Goal: Information Seeking & Learning: Learn about a topic

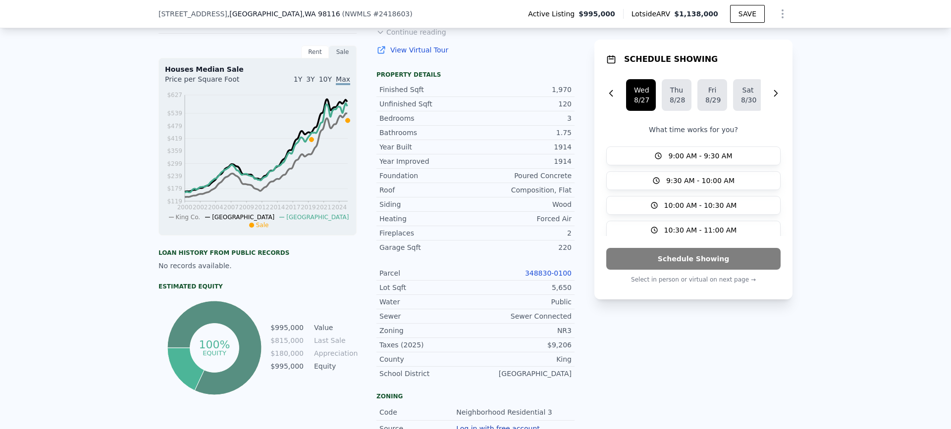
scroll to position [343, 0]
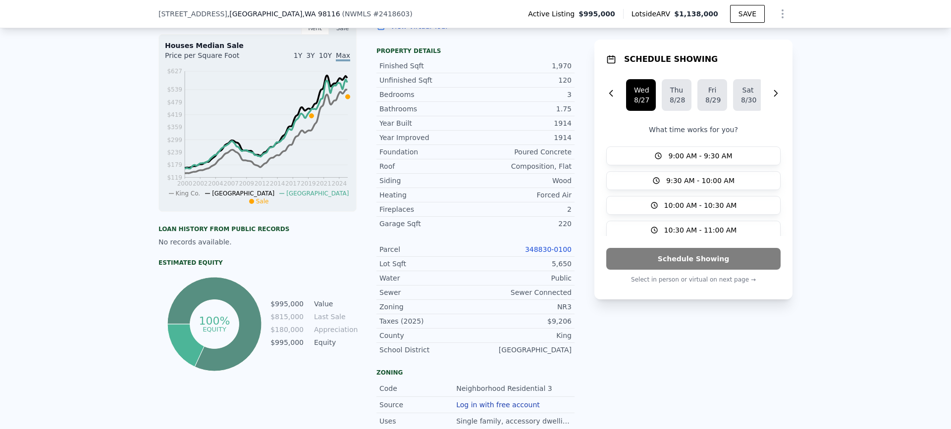
click at [545, 254] on link "348830-0100" at bounding box center [548, 250] width 47 height 8
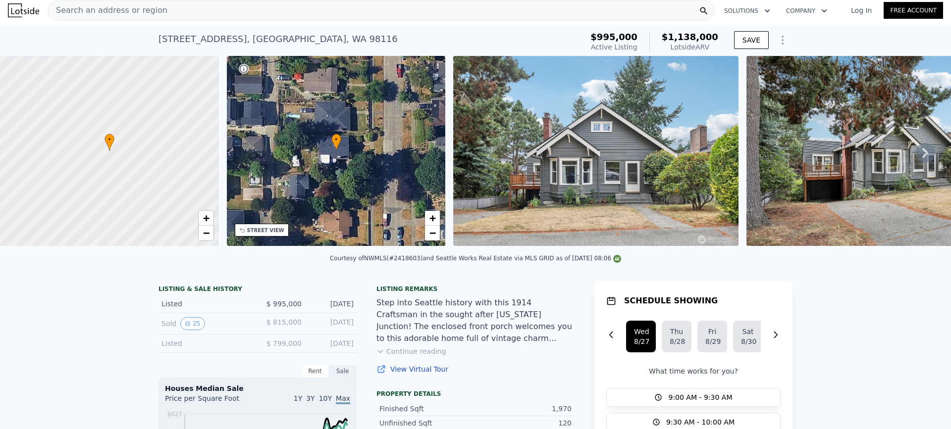
scroll to position [0, 0]
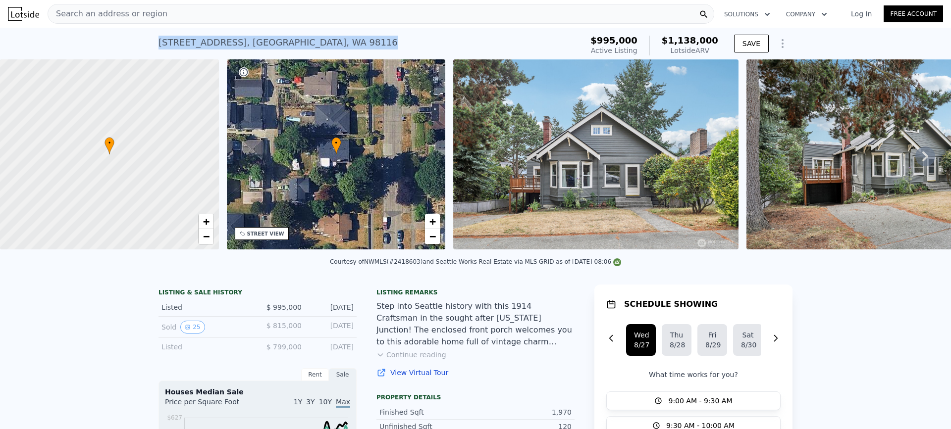
drag, startPoint x: 305, startPoint y: 41, endPoint x: 152, endPoint y: 41, distance: 153.1
click at [152, 41] on div "4437 46th Ave SW , Seattle , WA 98116 Active at $995k (~ARV $1.138m ) $995,000 …" at bounding box center [475, 44] width 951 height 32
copy div "4437 46th Ave SW , Seattle , WA 98116"
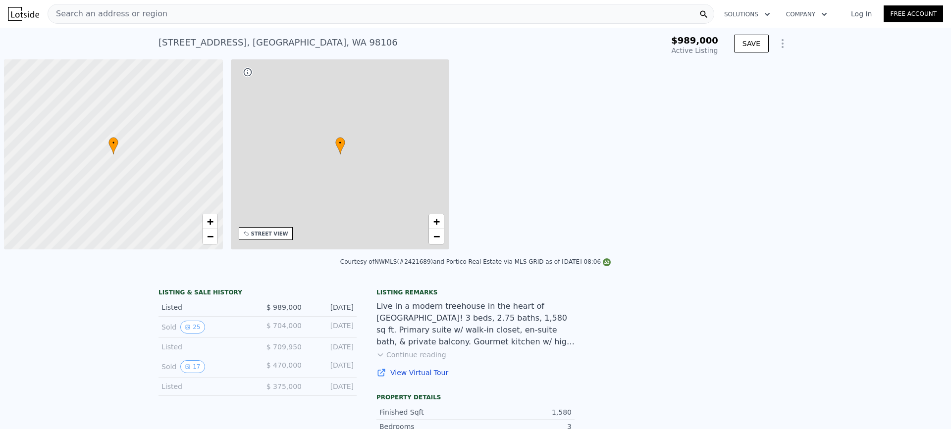
type input "-$ 1,061,270"
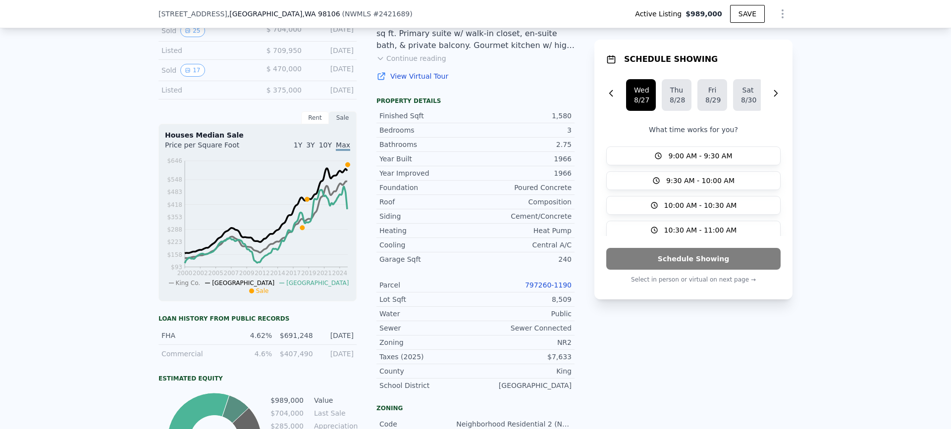
scroll to position [294, 0]
click at [553, 289] on link "797260-1190" at bounding box center [548, 285] width 47 height 8
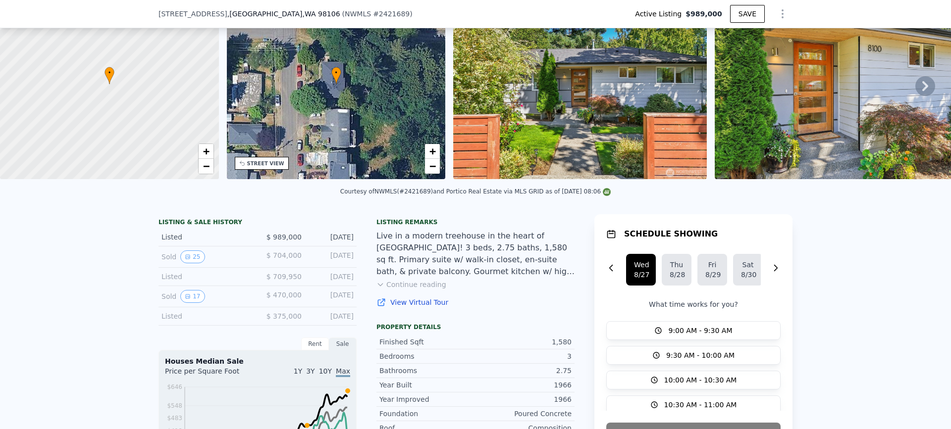
scroll to position [46, 0]
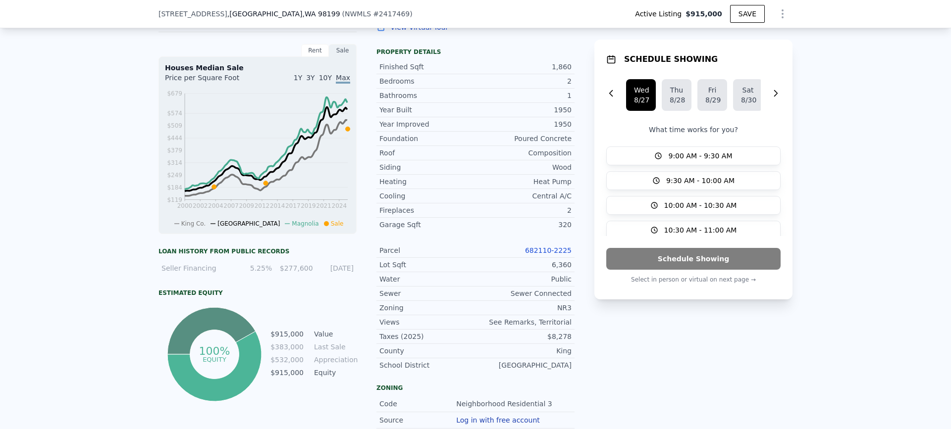
scroll to position [343, 0]
click at [547, 255] on div "682110-2225" at bounding box center [524, 250] width 96 height 10
click at [548, 254] on link "682110-2225" at bounding box center [548, 250] width 47 height 8
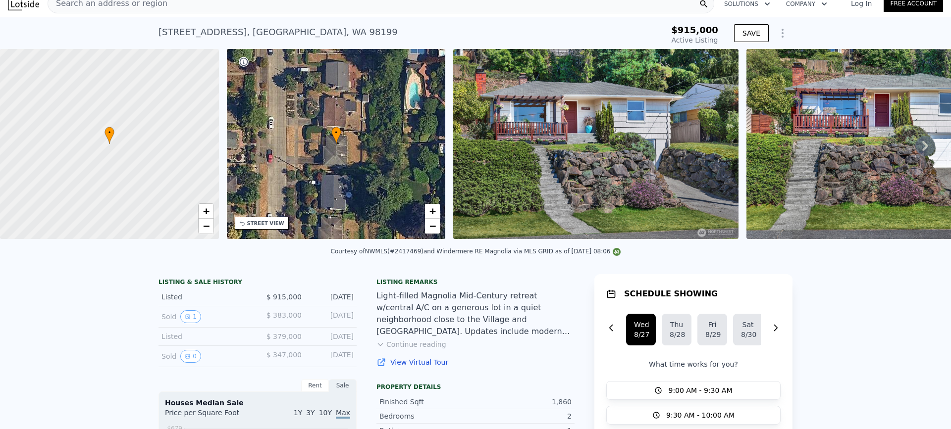
scroll to position [0, 0]
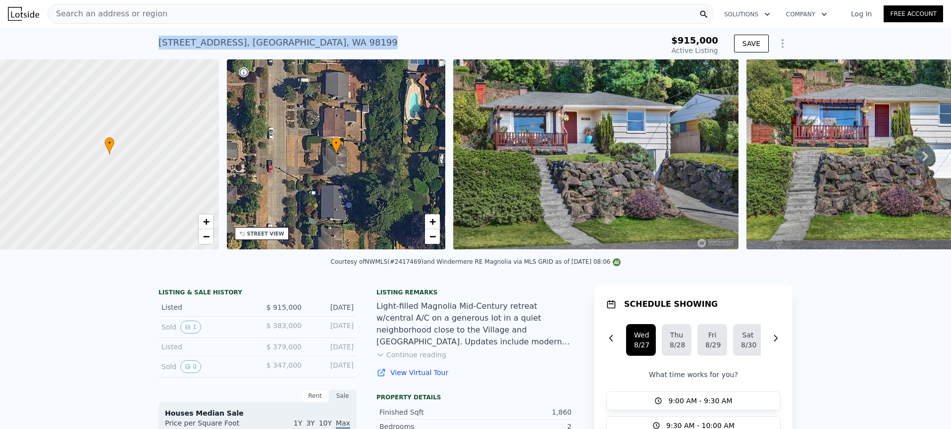
drag, startPoint x: 307, startPoint y: 43, endPoint x: 96, endPoint y: 52, distance: 210.7
click at [97, 52] on div "3218 31st Ave W , Seattle , WA 98199 Active at $915k $915,000 Active Listing SA…" at bounding box center [475, 44] width 951 height 32
copy div "3218 31st Ave W , Seattle , WA 98199"
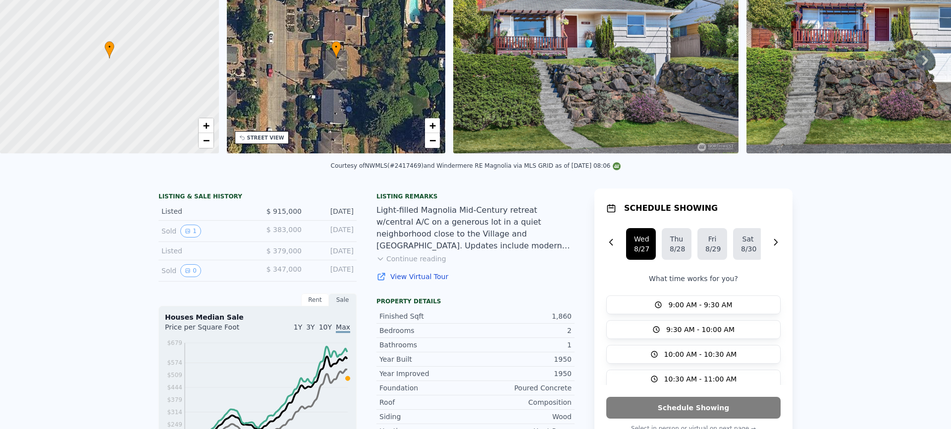
scroll to position [3, 0]
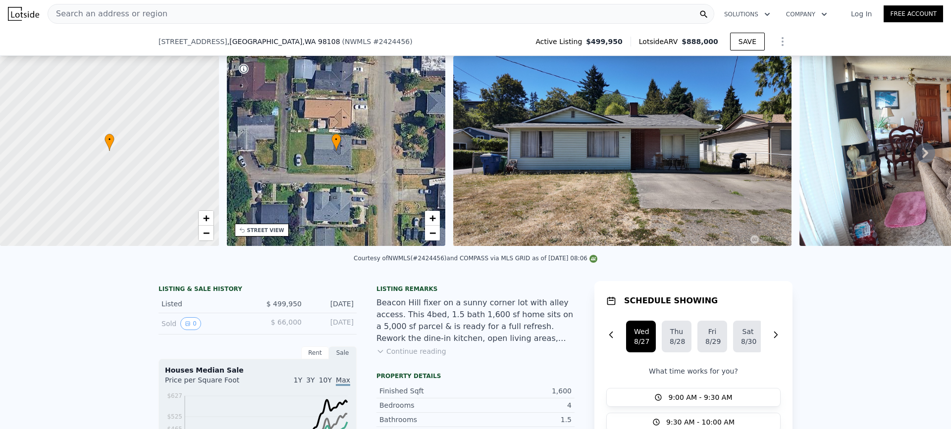
scroll to position [294, 0]
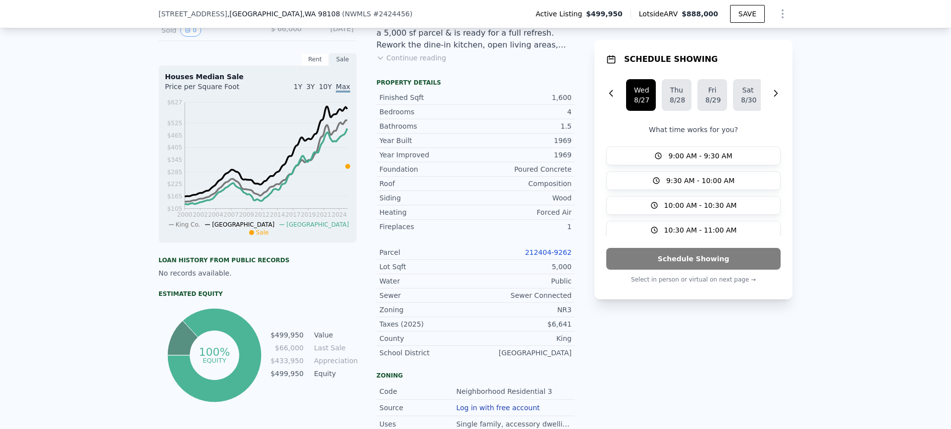
click at [544, 257] on link "212404-9262" at bounding box center [548, 253] width 47 height 8
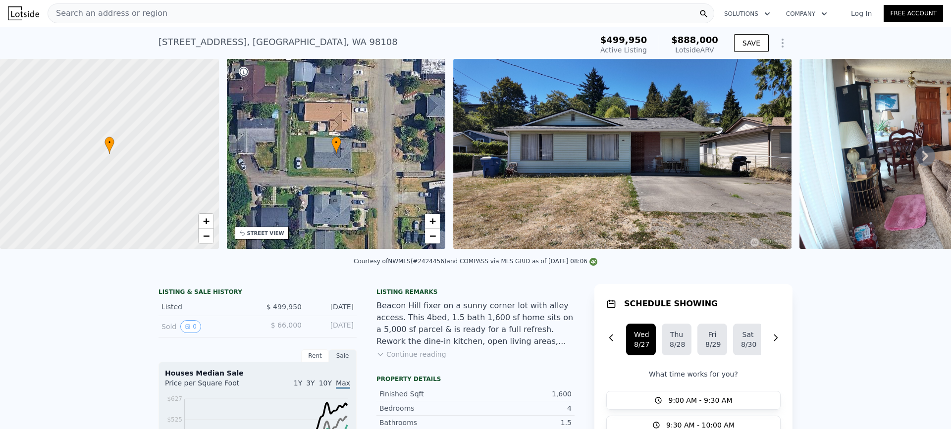
scroll to position [0, 0]
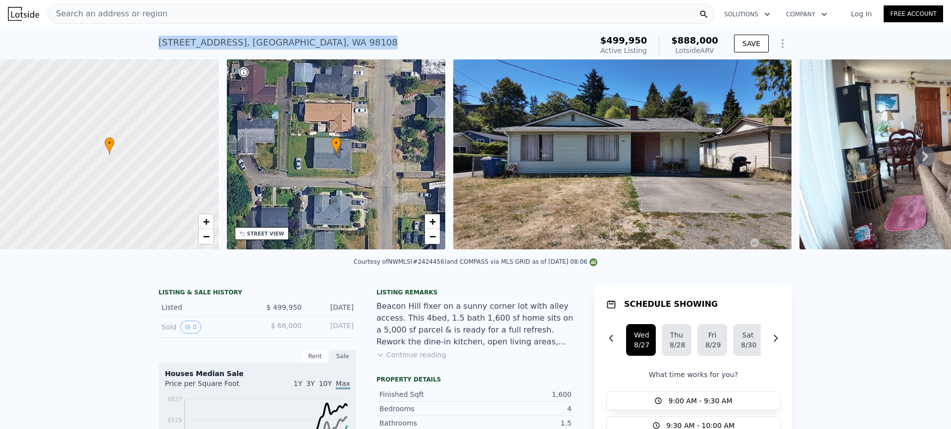
drag, startPoint x: 247, startPoint y: 44, endPoint x: 100, endPoint y: 45, distance: 147.1
click at [100, 45] on div "4935 30th Ave S , Seattle , WA 98108 Active at $499,950 (~ARV $888k ) $499,950 …" at bounding box center [475, 44] width 951 height 32
copy div "4935 30th Ave S , Seattle , WA 98108"
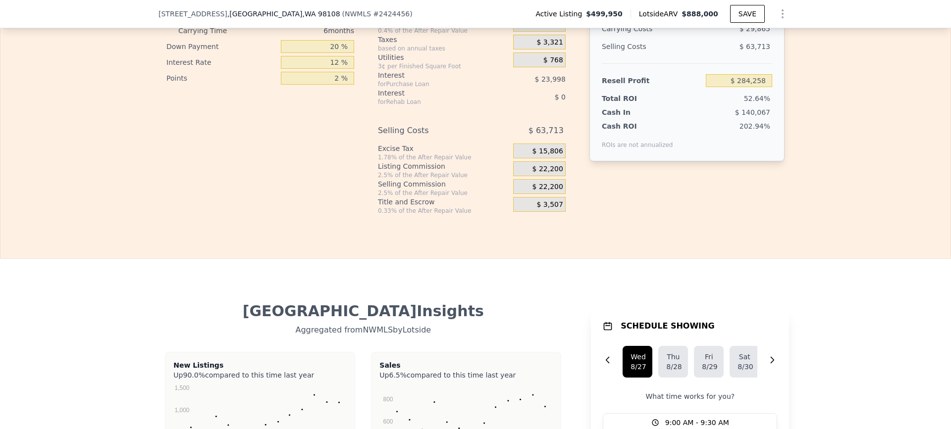
scroll to position [1780, 0]
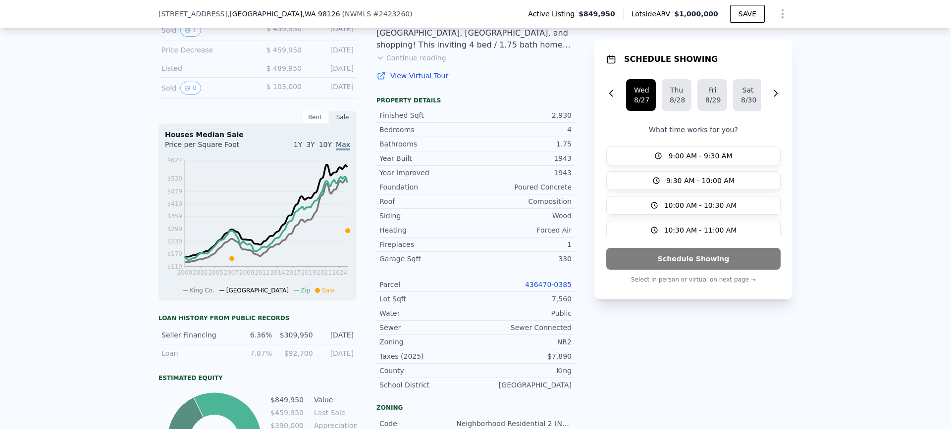
scroll to position [393, 0]
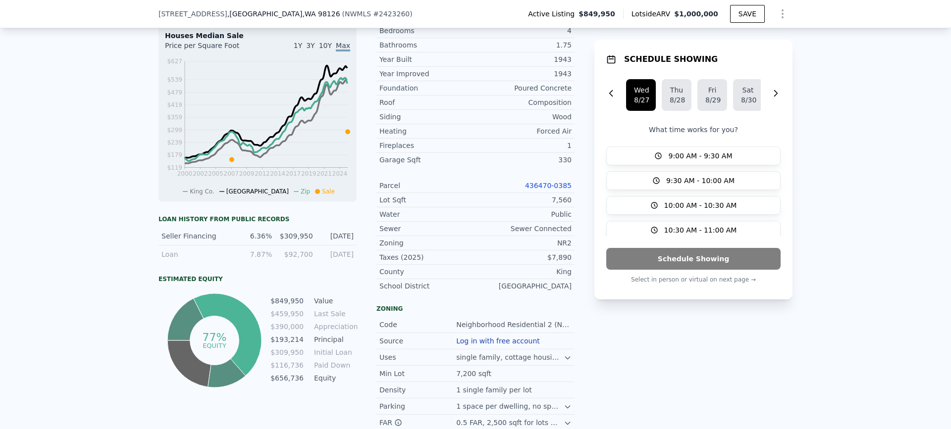
click at [546, 190] on link "436470-0385" at bounding box center [548, 186] width 47 height 8
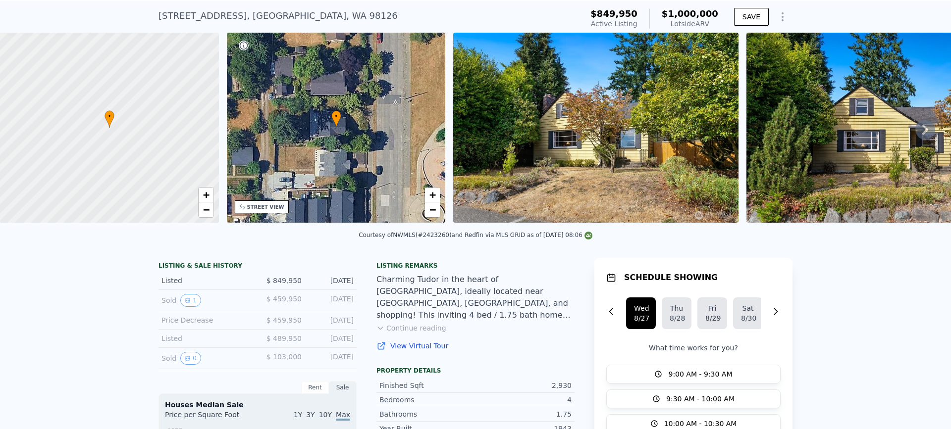
scroll to position [0, 0]
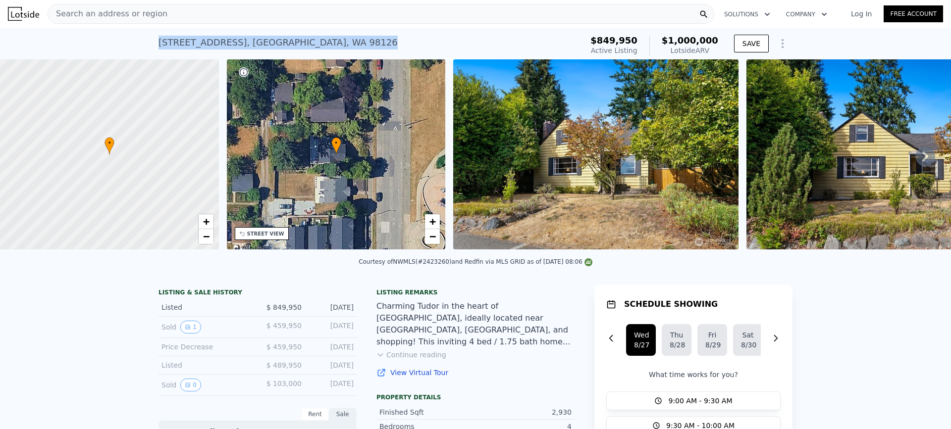
drag, startPoint x: 307, startPoint y: 43, endPoint x: 84, endPoint y: 45, distance: 223.4
click at [84, 45] on div "8445 30th Ave SW , Seattle , WA 98126 Active at $849,950 (~ARV $1m ) $849,950 A…" at bounding box center [475, 44] width 951 height 32
copy div "8445 30th Ave SW , Seattle , WA 98126"
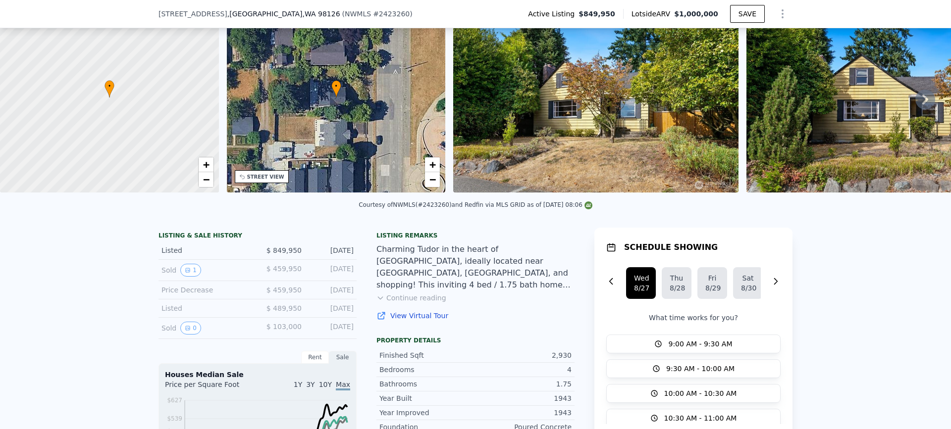
scroll to position [46, 0]
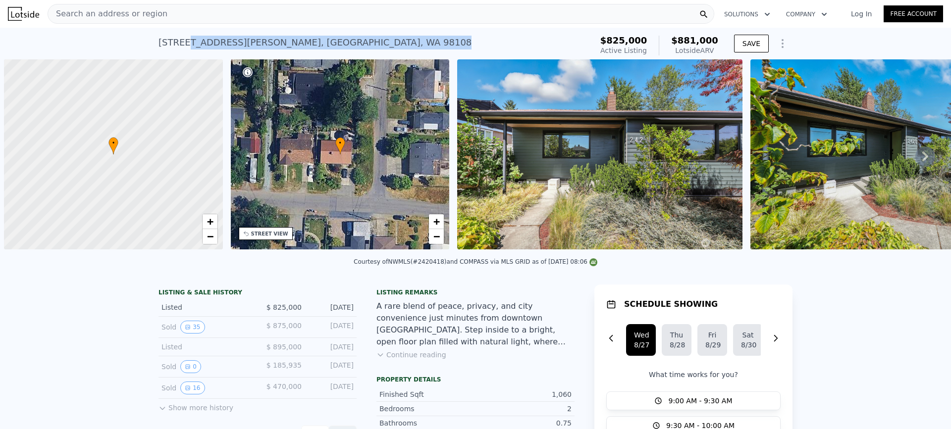
drag, startPoint x: 307, startPoint y: 42, endPoint x: 118, endPoint y: 53, distance: 189.1
click at [122, 53] on div "2420 S Brandon St , Seattle , WA 98108 Active at $825k (~ARV $881k ) $825,000 A…" at bounding box center [475, 44] width 951 height 32
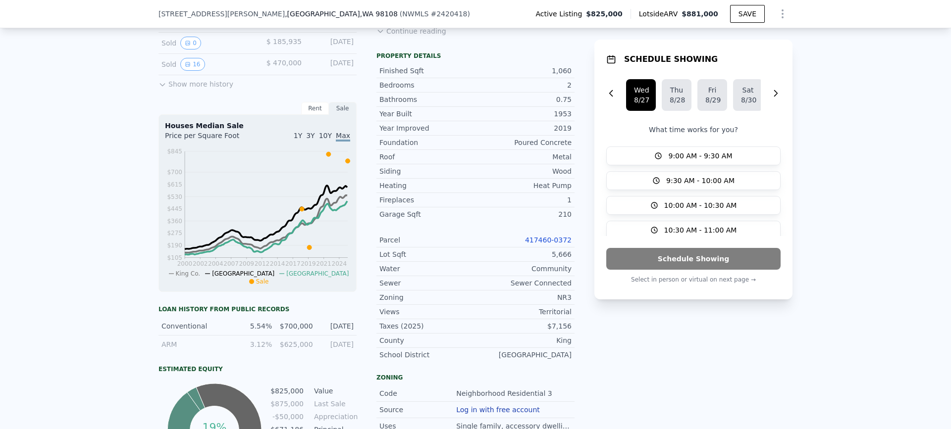
scroll to position [343, 0]
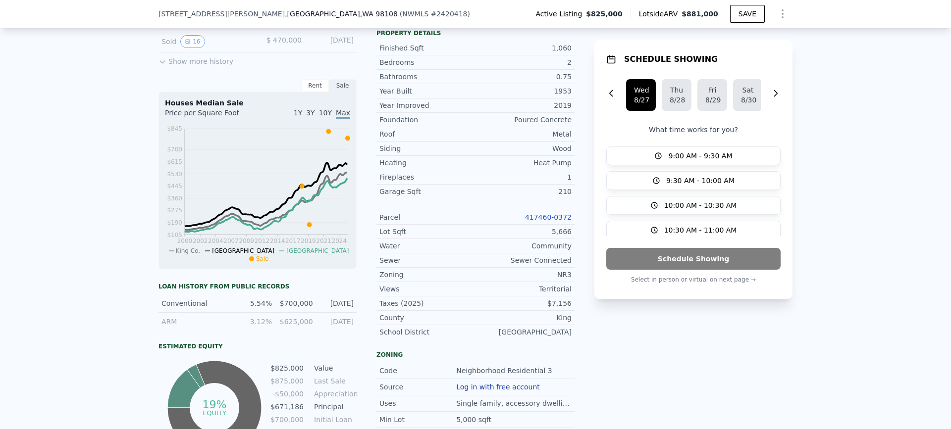
click at [551, 221] on link "417460-0372" at bounding box center [548, 217] width 47 height 8
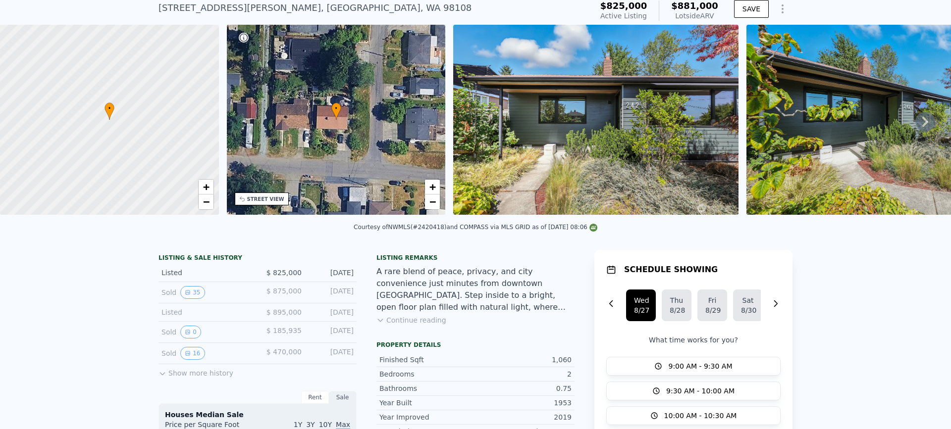
scroll to position [3, 0]
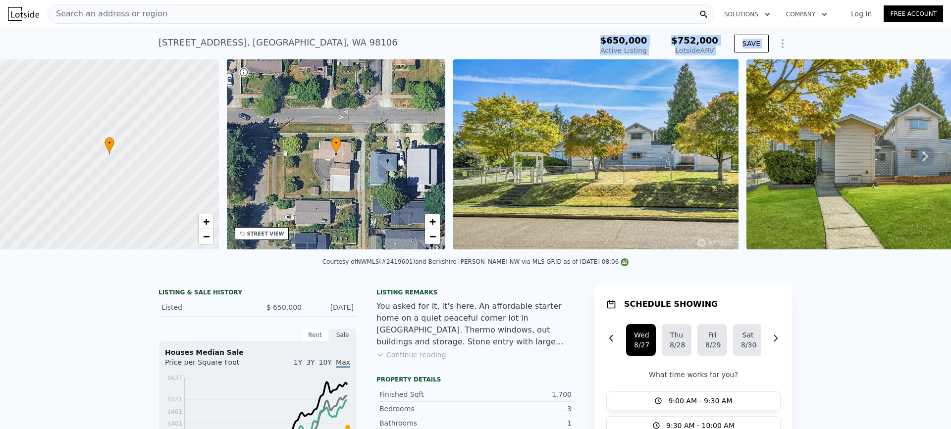
drag, startPoint x: 309, startPoint y: 42, endPoint x: 0, endPoint y: 63, distance: 309.8
click at [327, 39] on div "7502 14th Ave SW , Seattle , WA 98106 Active at $650k (~ARV $752k )" at bounding box center [374, 46] width 430 height 28
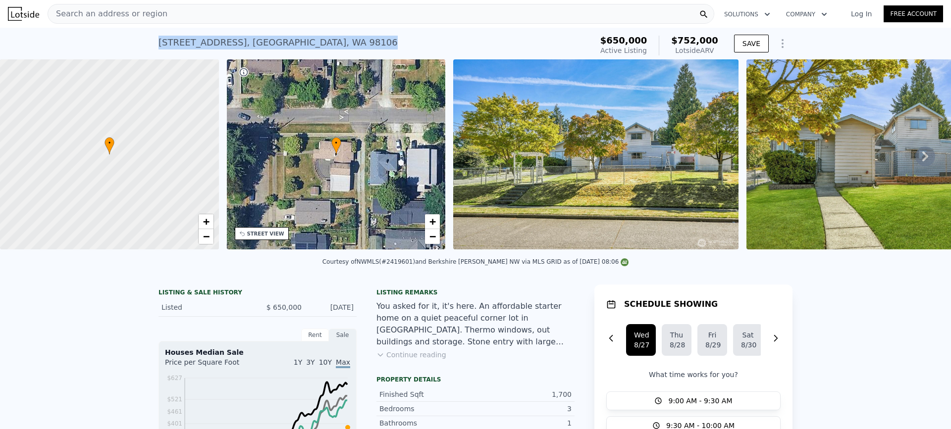
drag, startPoint x: 287, startPoint y: 42, endPoint x: 126, endPoint y: 42, distance: 161.0
click at [126, 42] on div "7502 14th Ave SW , Seattle , WA 98106 Active at $650k (~ARV $752k ) $650,000 Ac…" at bounding box center [475, 44] width 951 height 32
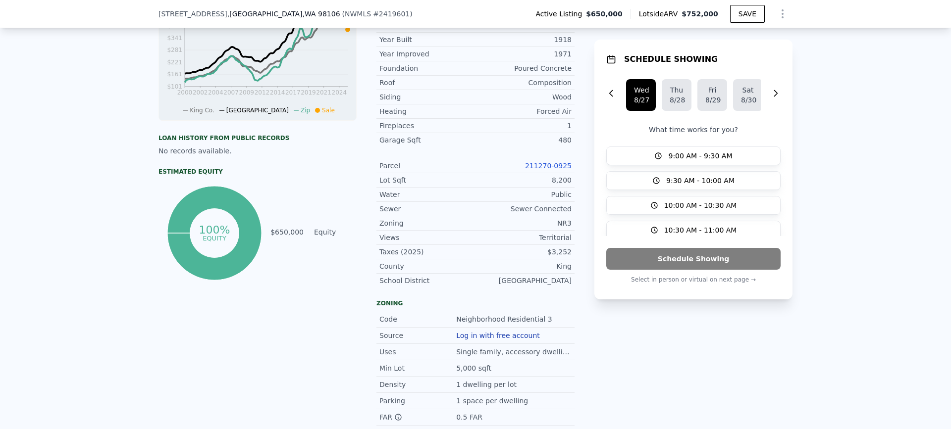
scroll to position [393, 0]
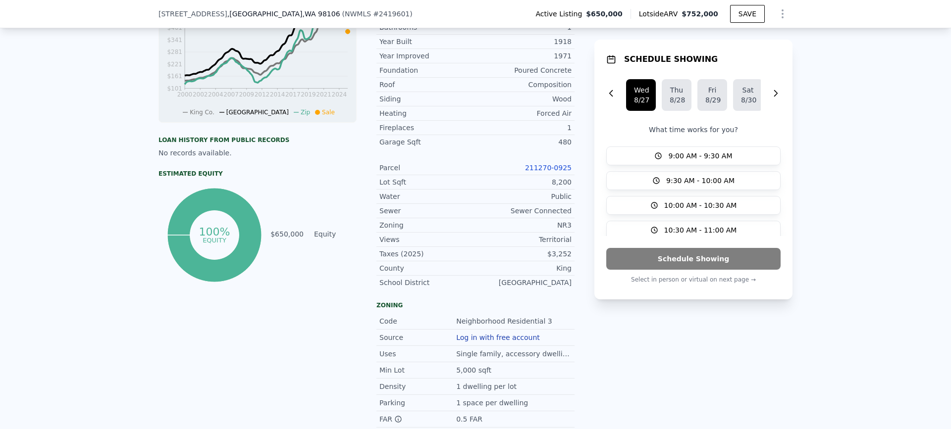
click at [548, 172] on link "211270-0925" at bounding box center [548, 168] width 47 height 8
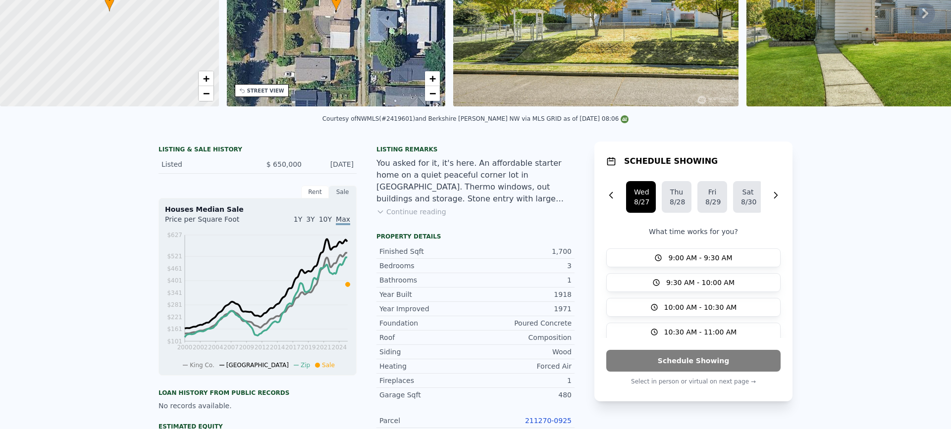
scroll to position [3, 0]
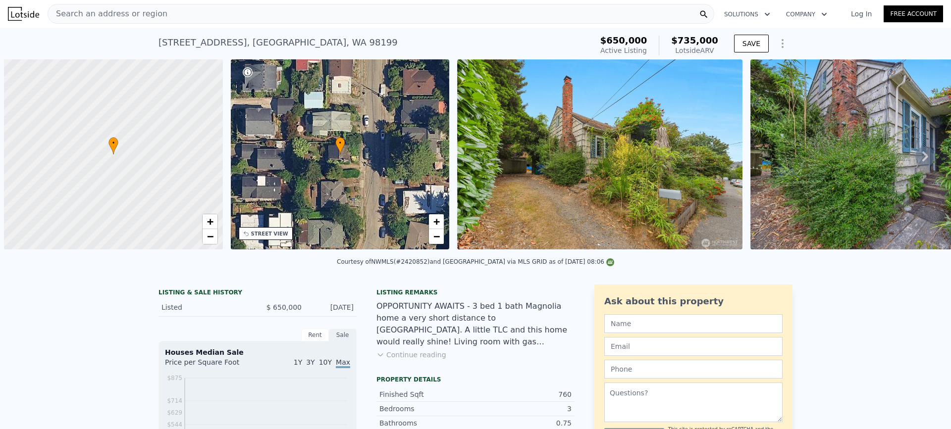
scroll to position [0, 4]
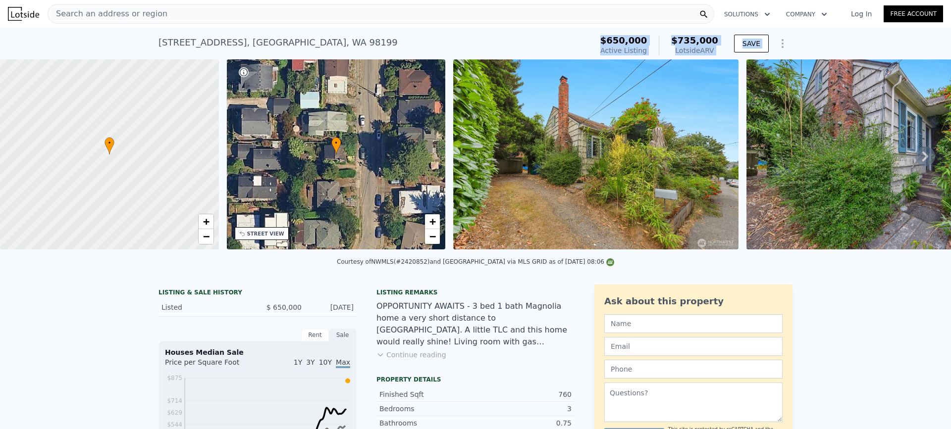
drag, startPoint x: 331, startPoint y: 44, endPoint x: 119, endPoint y: 61, distance: 212.7
drag, startPoint x: 138, startPoint y: 52, endPoint x: 147, endPoint y: 43, distance: 13.3
click at [142, 47] on div "[STREET_ADDRESS] Active at $650k (~ARV $735k ) $650,000 Active Listing $735,000…" at bounding box center [475, 44] width 951 height 32
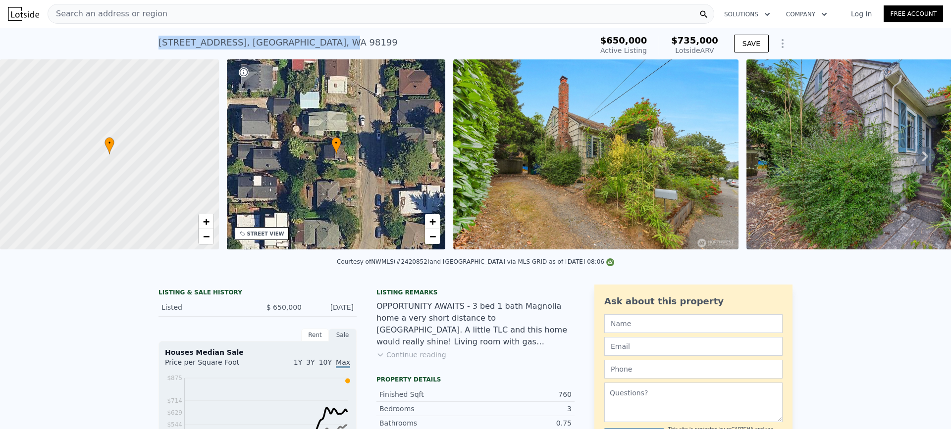
drag, startPoint x: 147, startPoint y: 43, endPoint x: 320, endPoint y: 40, distance: 172.9
click at [316, 41] on div "[STREET_ADDRESS] Active at $650k (~ARV $735k ) $650,000 Active Listing $735,000…" at bounding box center [475, 44] width 951 height 32
click at [327, 40] on div "[STREET_ADDRESS] Active at $650k (~ARV $735k )" at bounding box center [374, 46] width 430 height 28
drag, startPoint x: 324, startPoint y: 42, endPoint x: 156, endPoint y: 48, distance: 168.5
click at [159, 48] on div "[STREET_ADDRESS] Active at $650k (~ARV $735k )" at bounding box center [374, 46] width 430 height 28
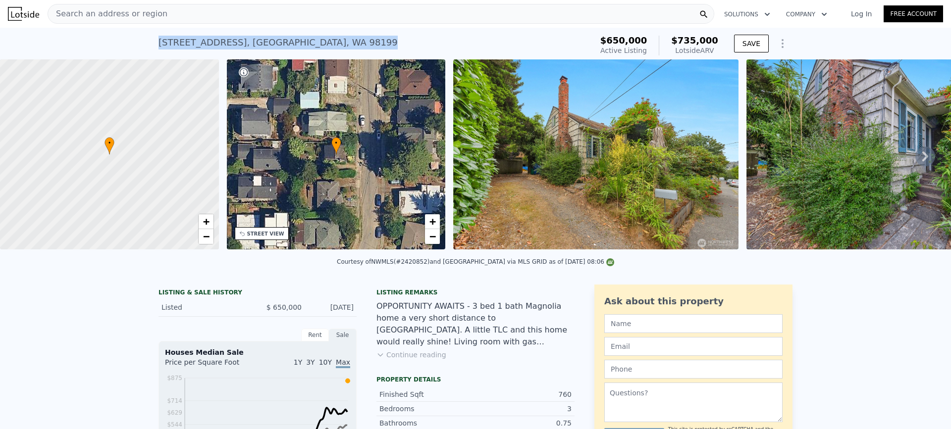
copy div "[STREET_ADDRESS]"
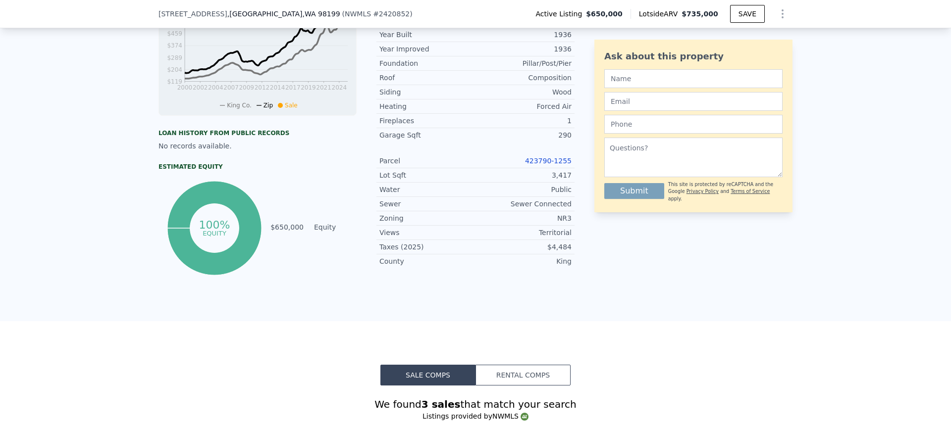
scroll to position [396, 0]
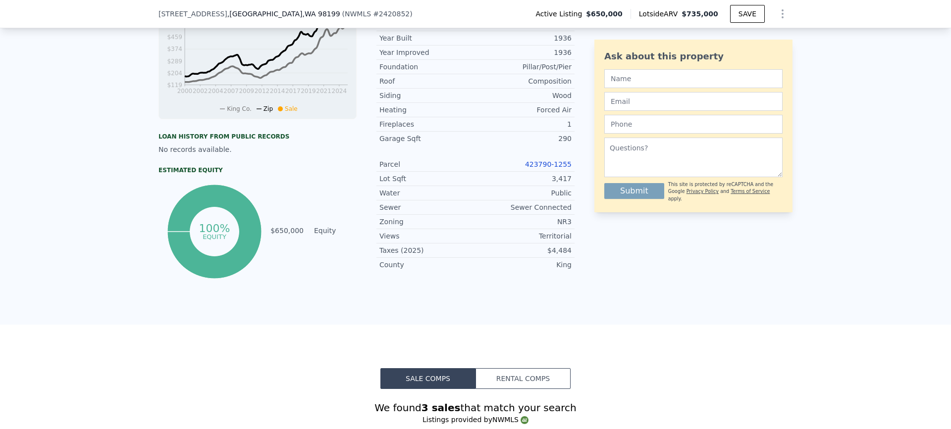
click at [549, 168] on link "423790-1255" at bounding box center [548, 164] width 47 height 8
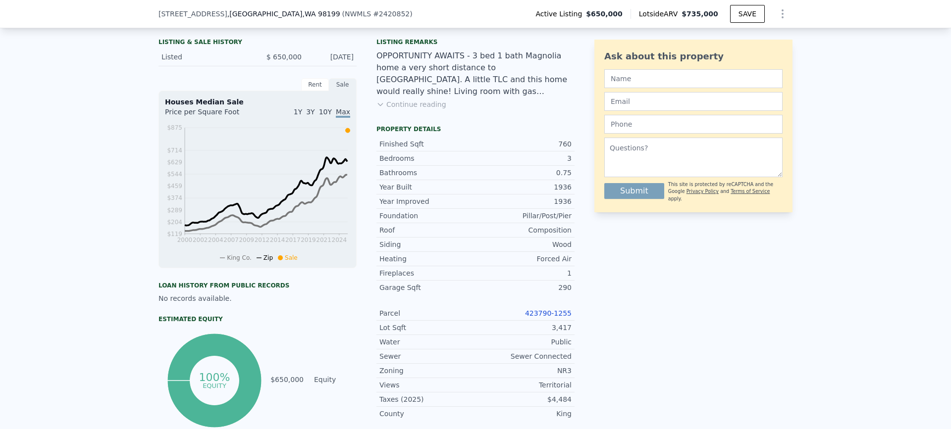
scroll to position [248, 0]
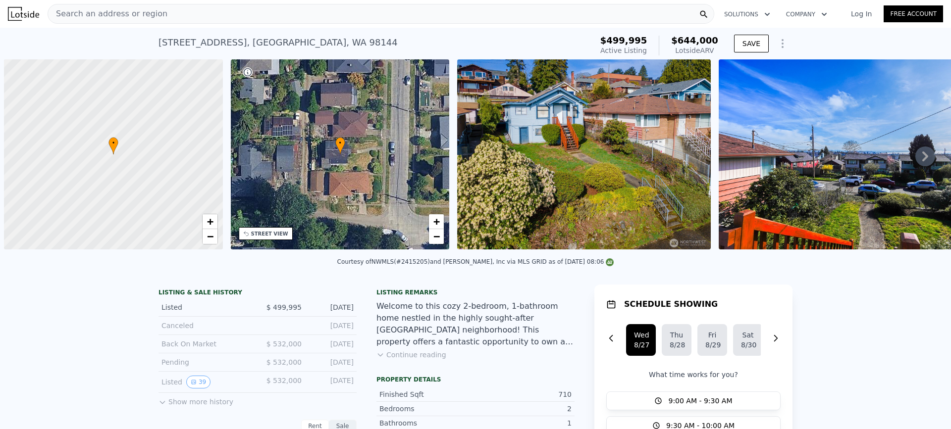
drag, startPoint x: 246, startPoint y: 52, endPoint x: 140, endPoint y: 53, distance: 106.0
click at [144, 55] on div "3321 25th Ave S , Seattle , WA 98144 Active at $499,995 (~ARV $644k ) $499,995 …" at bounding box center [475, 44] width 951 height 32
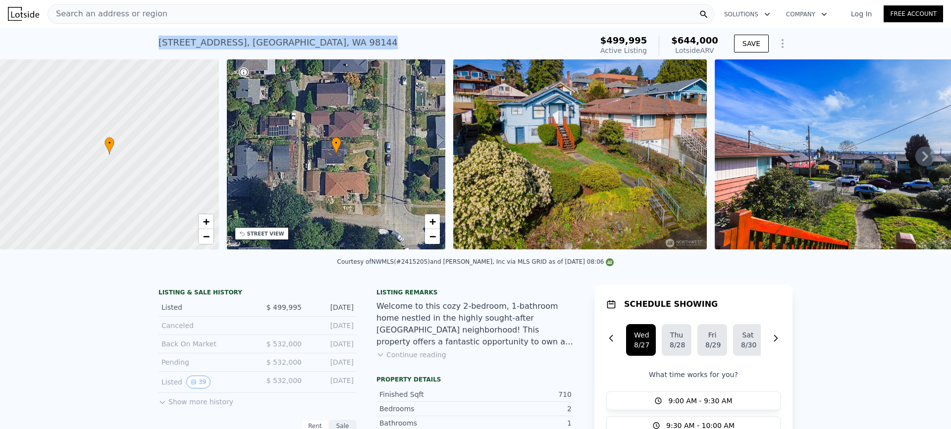
click at [144, 42] on div "3321 25th Ave S , Seattle , WA 98144 Active at $499,995 (~ARV $644k ) $499,995 …" at bounding box center [475, 44] width 951 height 32
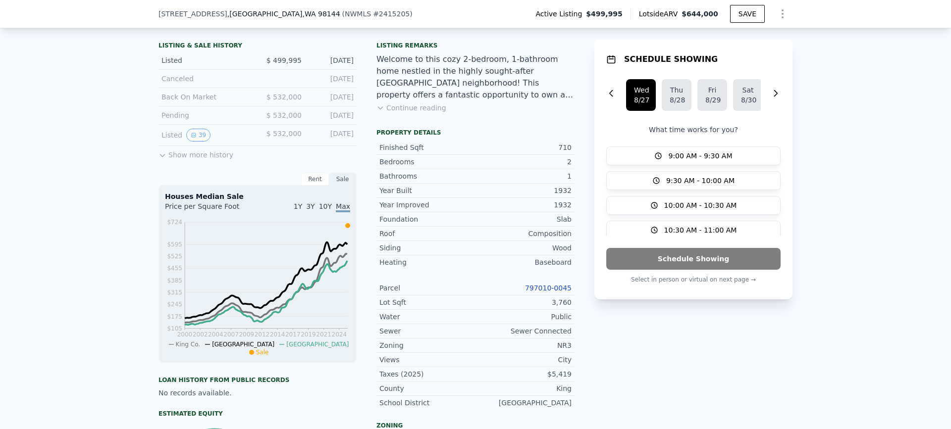
scroll to position [244, 0]
click at [547, 292] on link "797010-0045" at bounding box center [548, 288] width 47 height 8
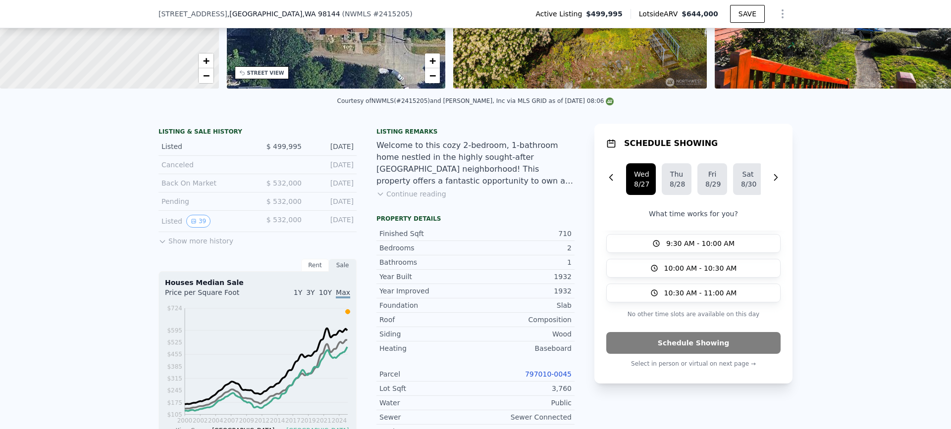
scroll to position [145, 0]
